Goal: Task Accomplishment & Management: Manage account settings

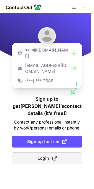
click at [47, 153] on button "Login" at bounding box center [47, 159] width 71 height 12
click at [40, 155] on span "Login" at bounding box center [47, 158] width 19 height 6
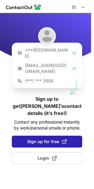
click at [55, 136] on button "Sign up for free" at bounding box center [47, 142] width 71 height 12
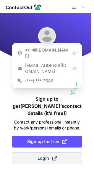
click at [46, 155] on span "Login" at bounding box center [47, 158] width 19 height 6
click at [47, 155] on span "Login" at bounding box center [47, 158] width 19 height 6
click at [33, 153] on button "Login" at bounding box center [47, 159] width 71 height 12
